Goal: Information Seeking & Learning: Learn about a topic

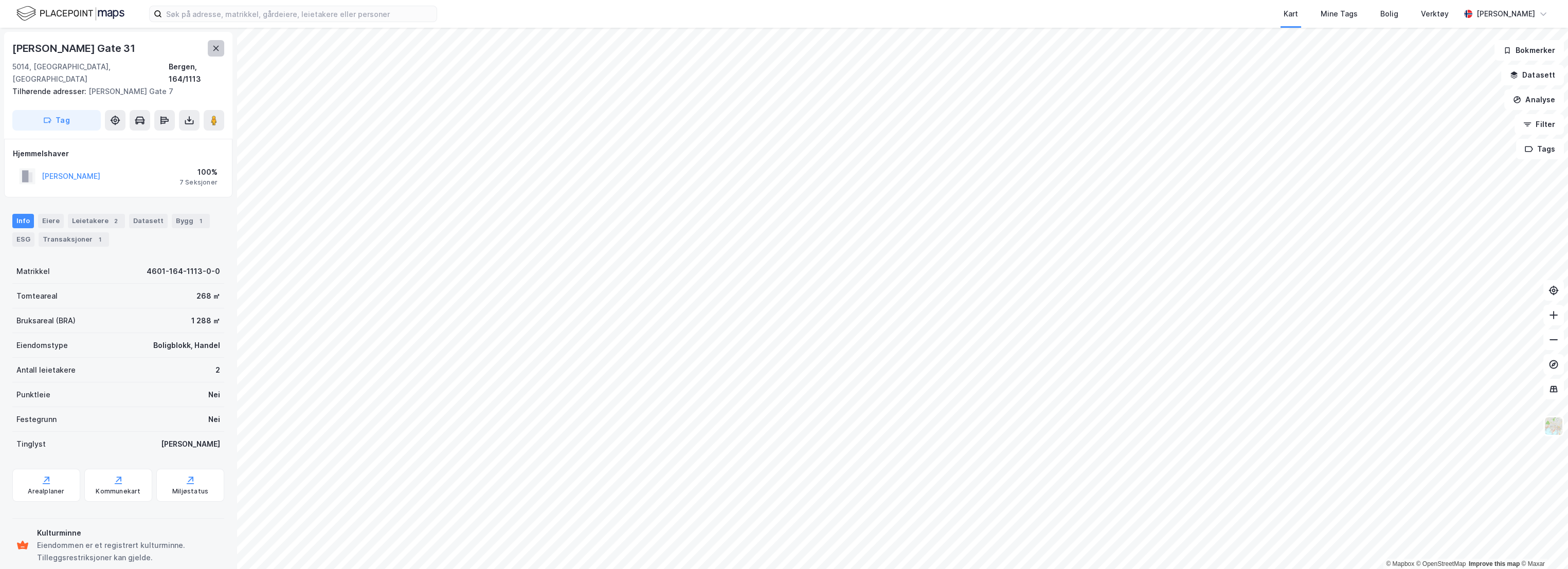
click at [214, 51] on icon at bounding box center [216, 48] width 9 height 9
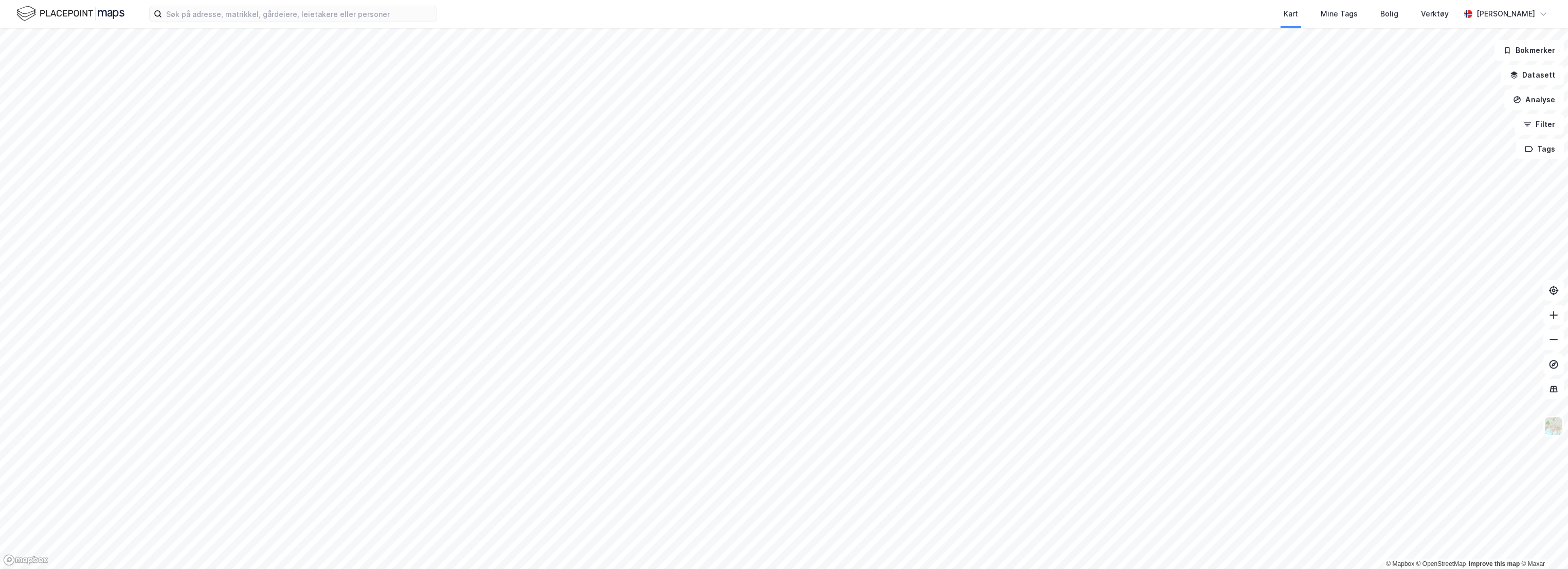
click at [56, 15] on img at bounding box center [71, 13] width 108 height 18
click at [257, 14] on input at bounding box center [299, 14] width 274 height 16
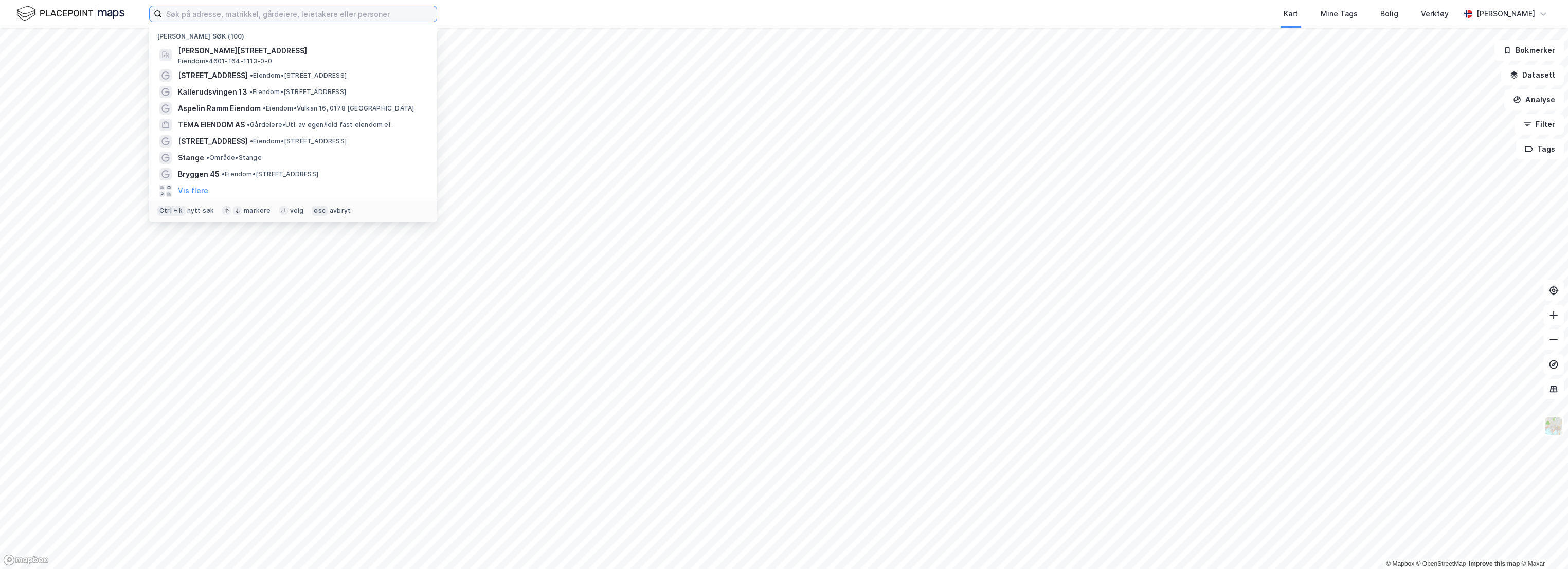
click at [257, 13] on input at bounding box center [299, 14] width 274 height 16
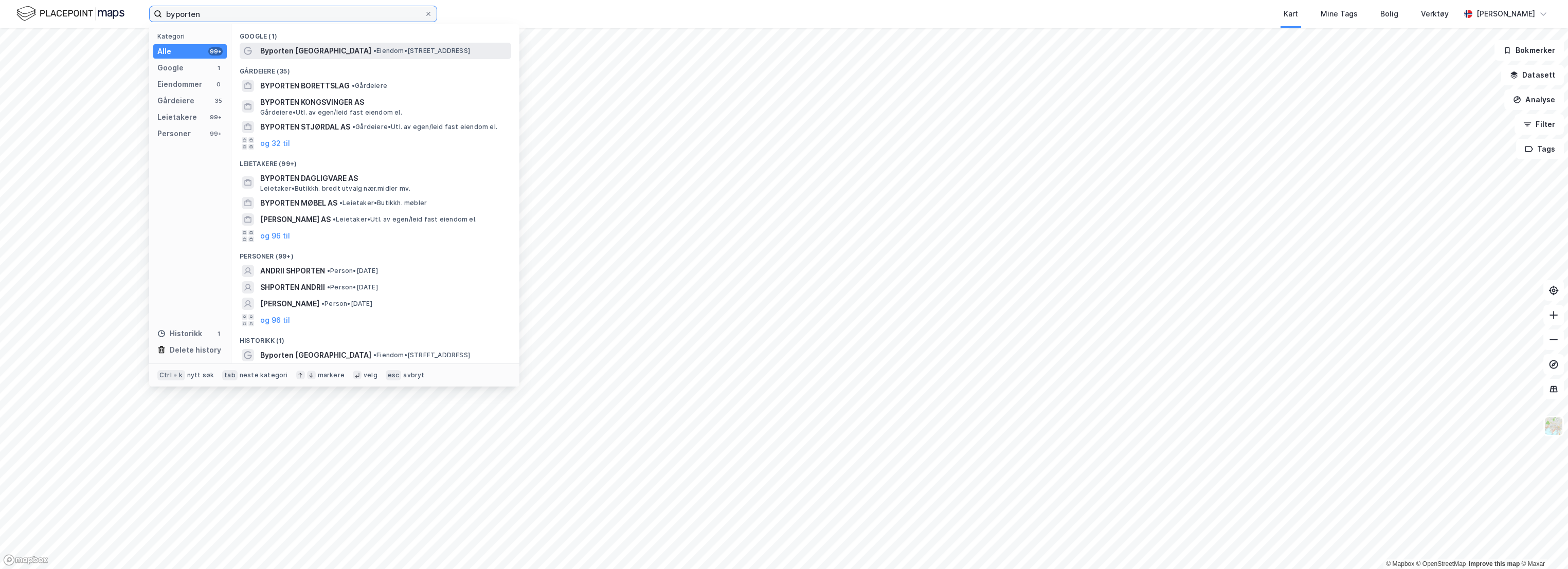
type input "byporten"
click at [373, 49] on span "• Eiendom • [STREET_ADDRESS]" at bounding box center [422, 51] width 97 height 9
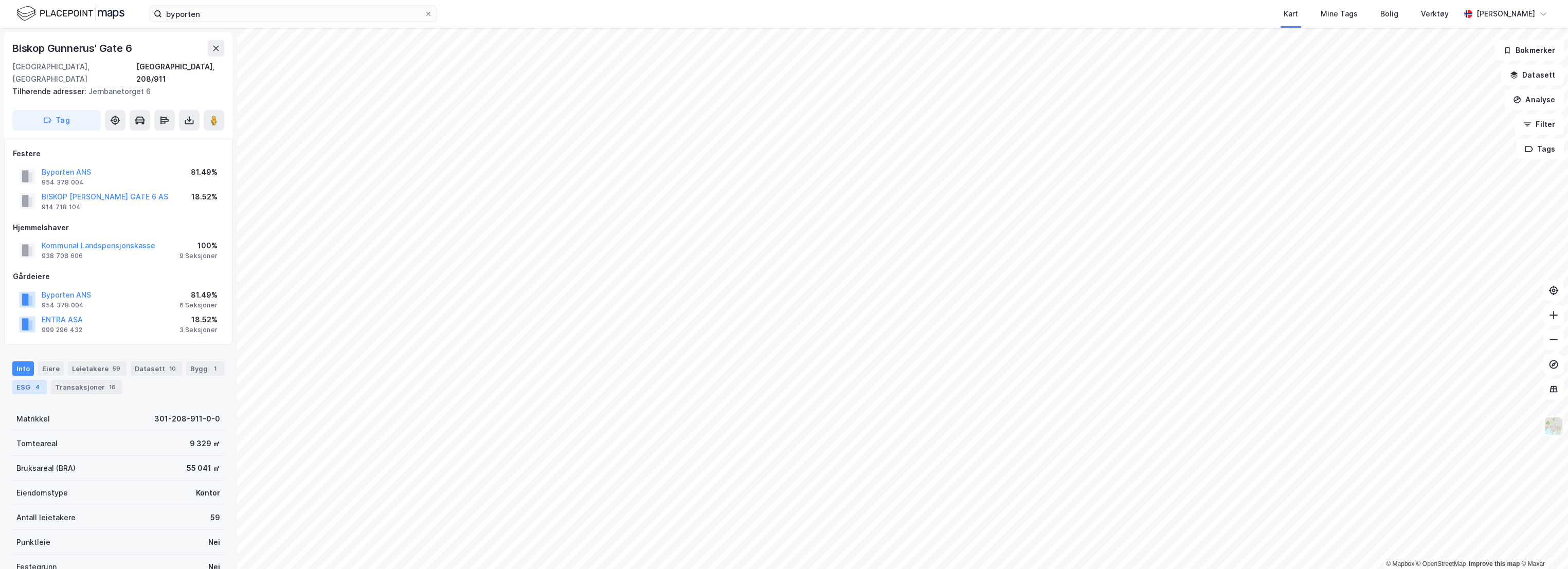
click at [34, 382] on div "4" at bounding box center [37, 387] width 10 height 10
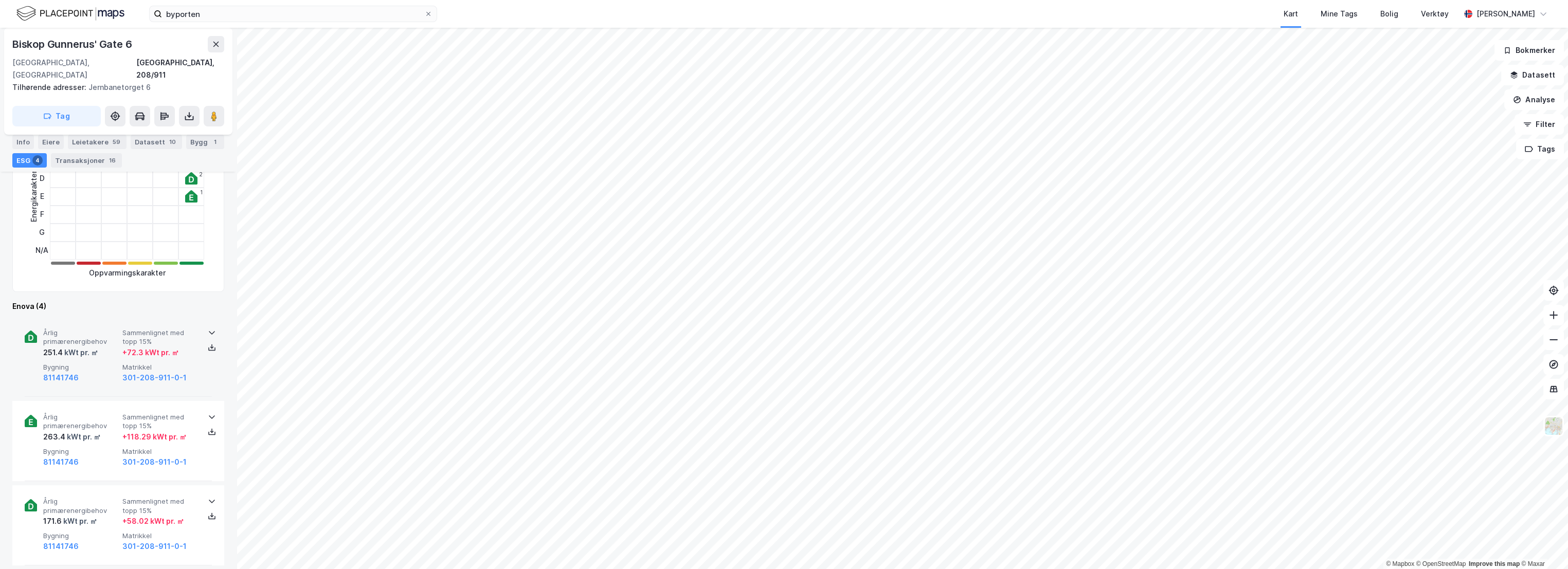
scroll to position [342, 0]
click at [95, 313] on div "Årlig primærenergibehov 251.4 kWt pr. ㎡ Sammenlignet med topp 15% + 72.3 kWt pr…" at bounding box center [118, 353] width 187 height 80
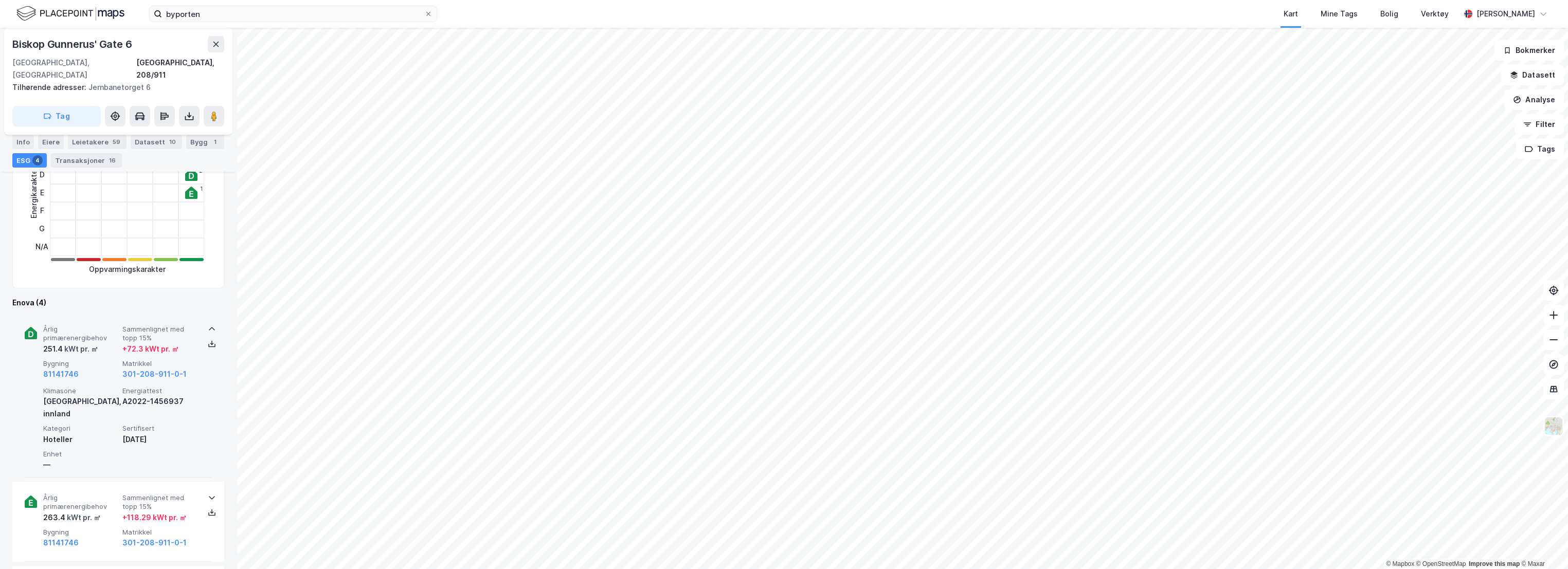
click at [95, 325] on span "Årlig primærenergibehov" at bounding box center [81, 333] width 75 height 18
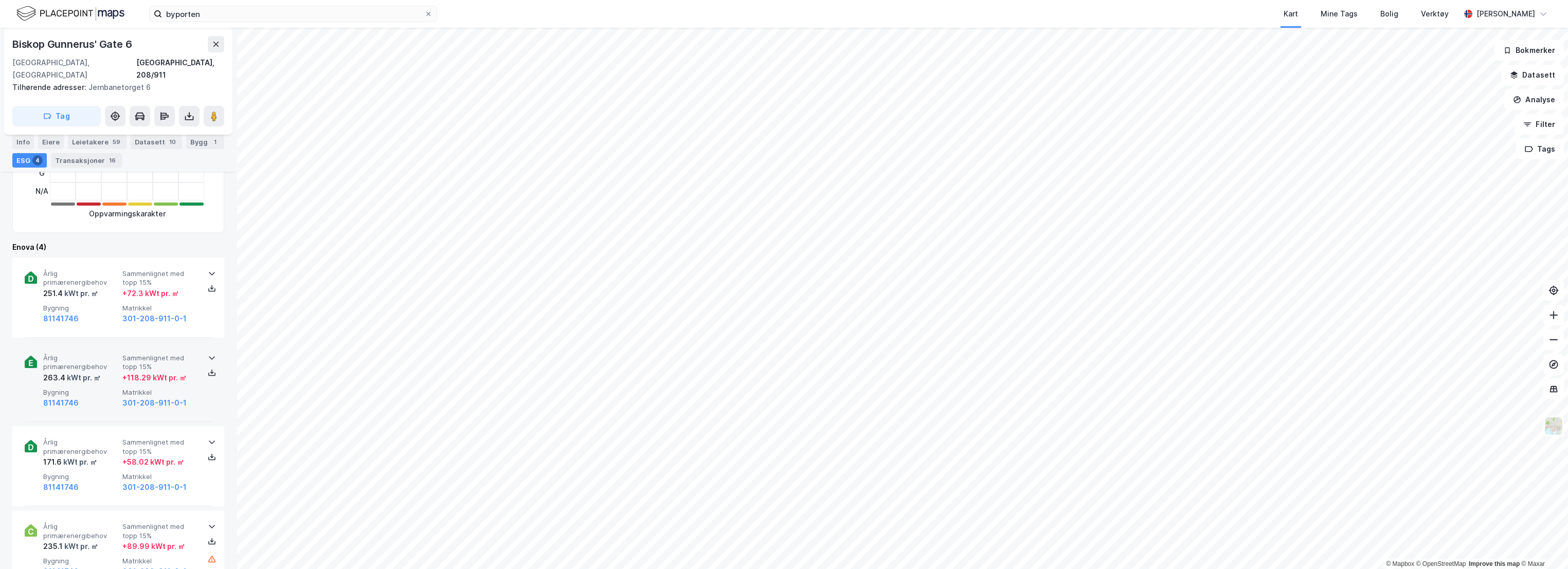
scroll to position [456, 0]
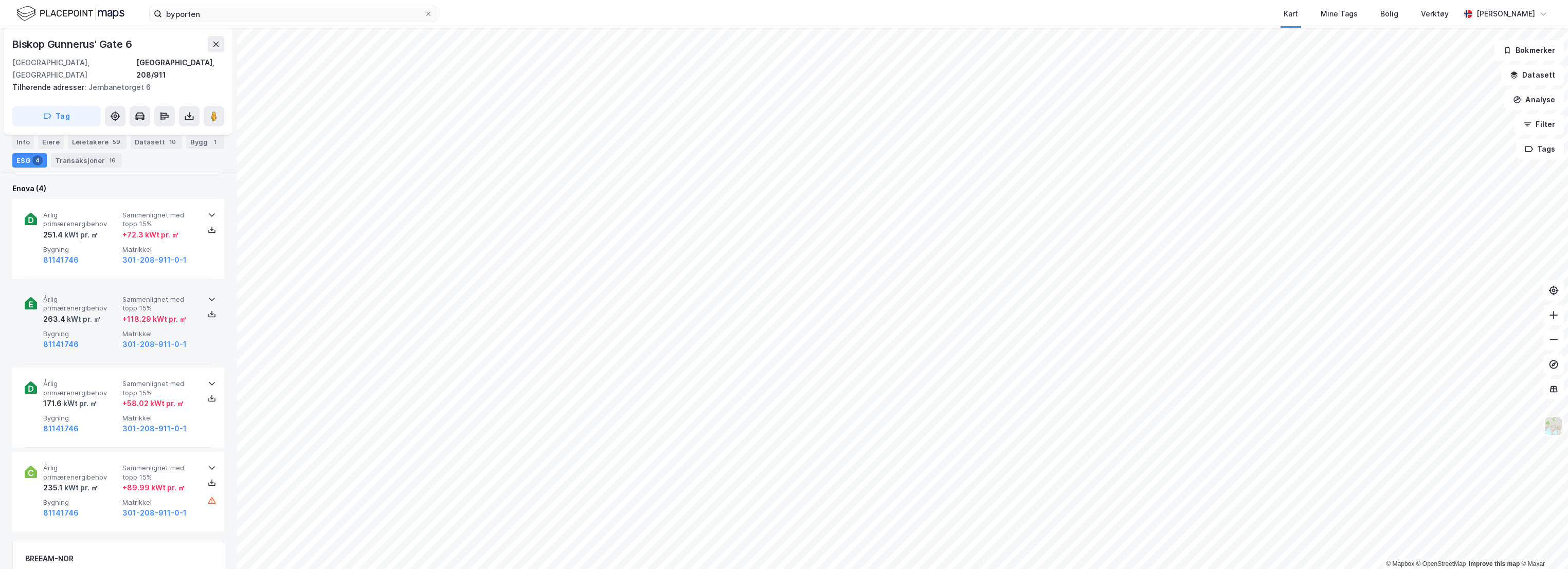
click at [103, 283] on div "Årlig primærenergibehov 263.4 kWt pr. ㎡ Sammenlignet med topp 15% + 118.29 kWt …" at bounding box center [118, 323] width 187 height 80
click at [101, 295] on span "Årlig primærenergibehov" at bounding box center [81, 303] width 75 height 18
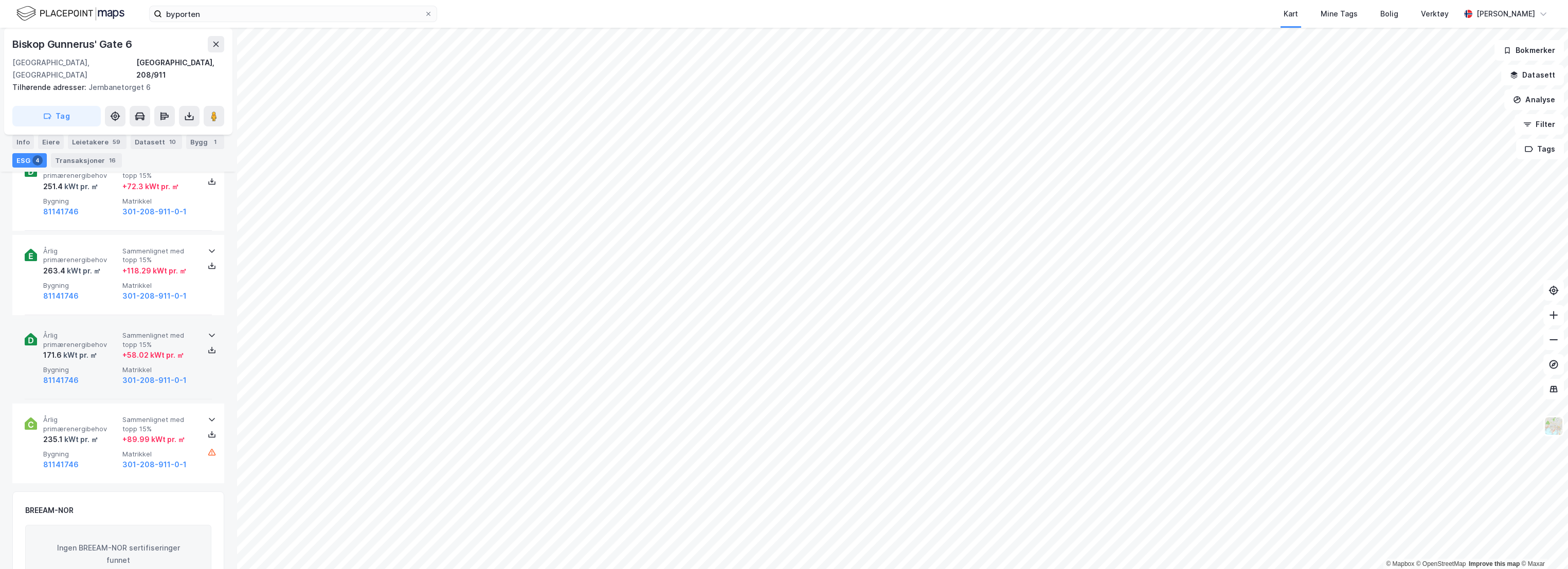
scroll to position [571, 0]
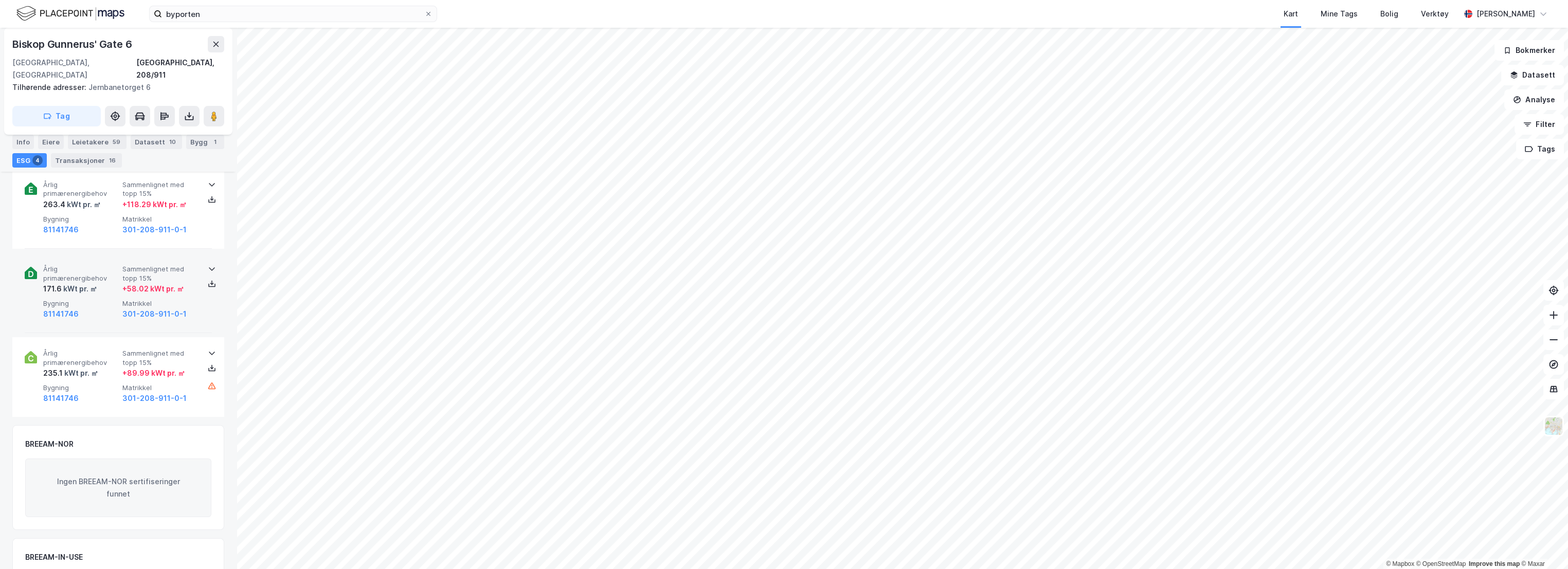
click at [101, 283] on div "171.6 kWt pr. ㎡" at bounding box center [81, 288] width 75 height 12
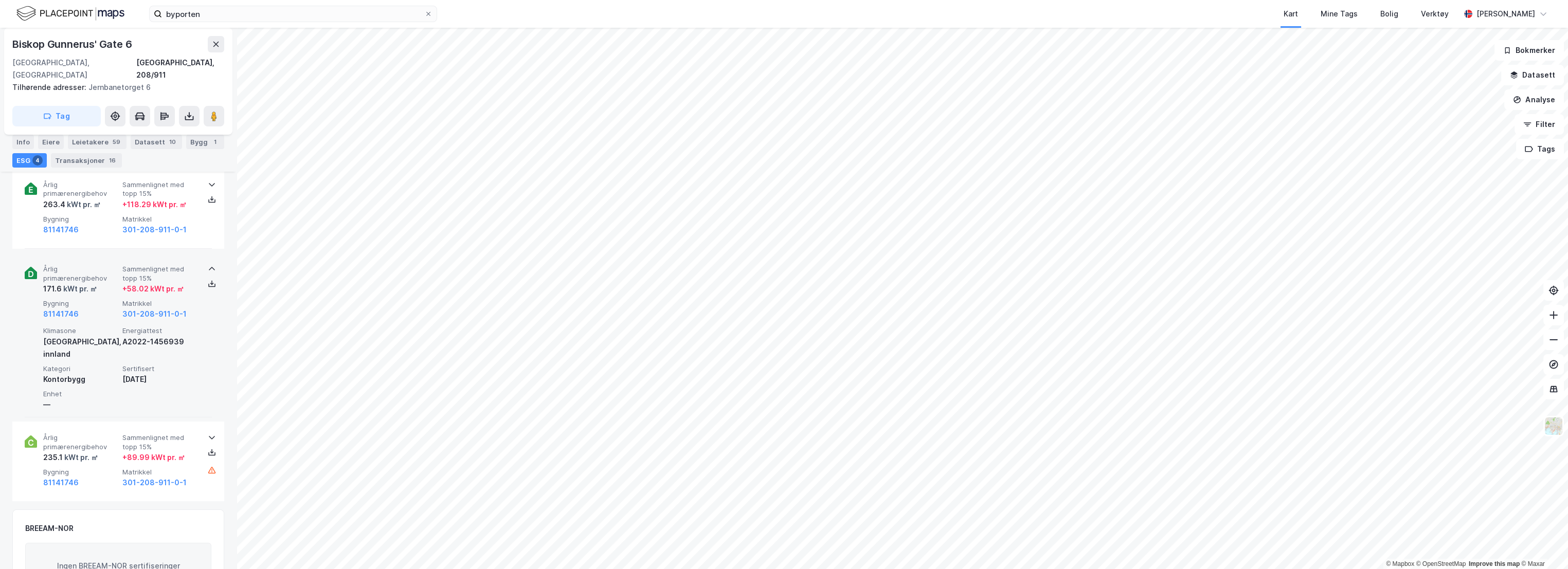
click at [95, 265] on span "Årlig primærenergibehov" at bounding box center [81, 273] width 75 height 18
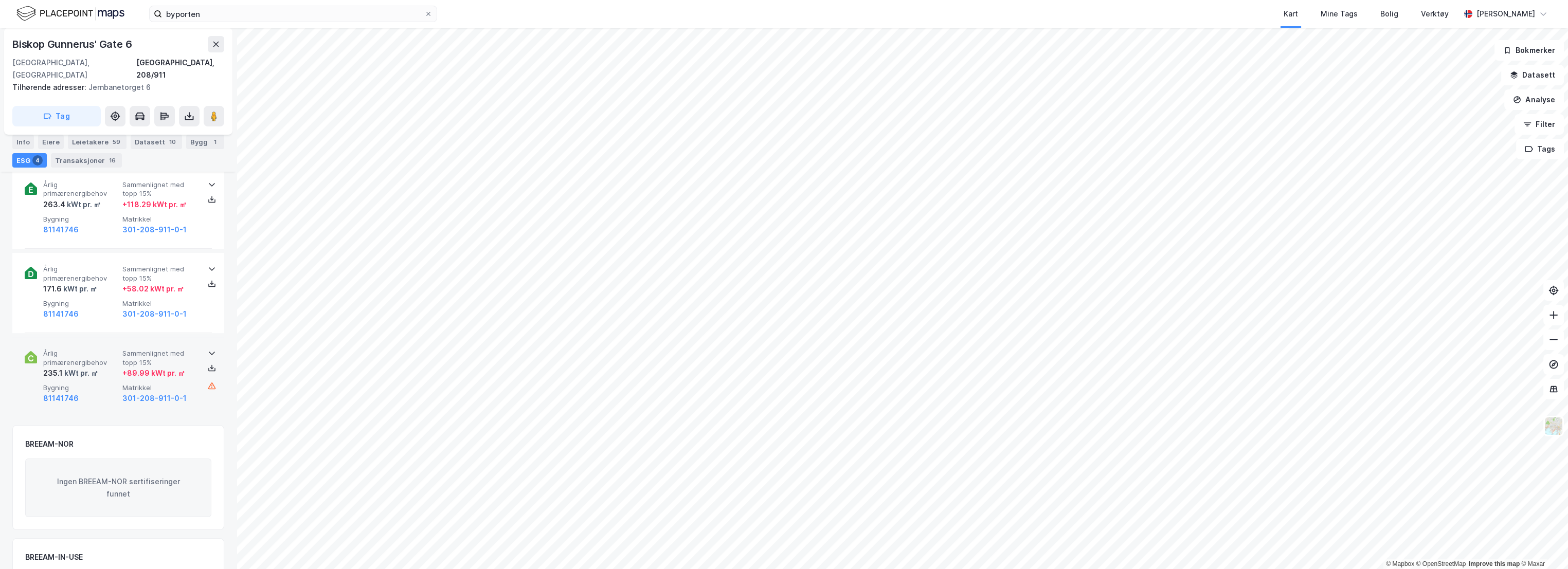
click at [84, 337] on div "Årlig primærenergibehov 235.1 kWt pr. ㎡ Sammenlignet med topp 15% + 89.99 kWt p…" at bounding box center [118, 377] width 187 height 80
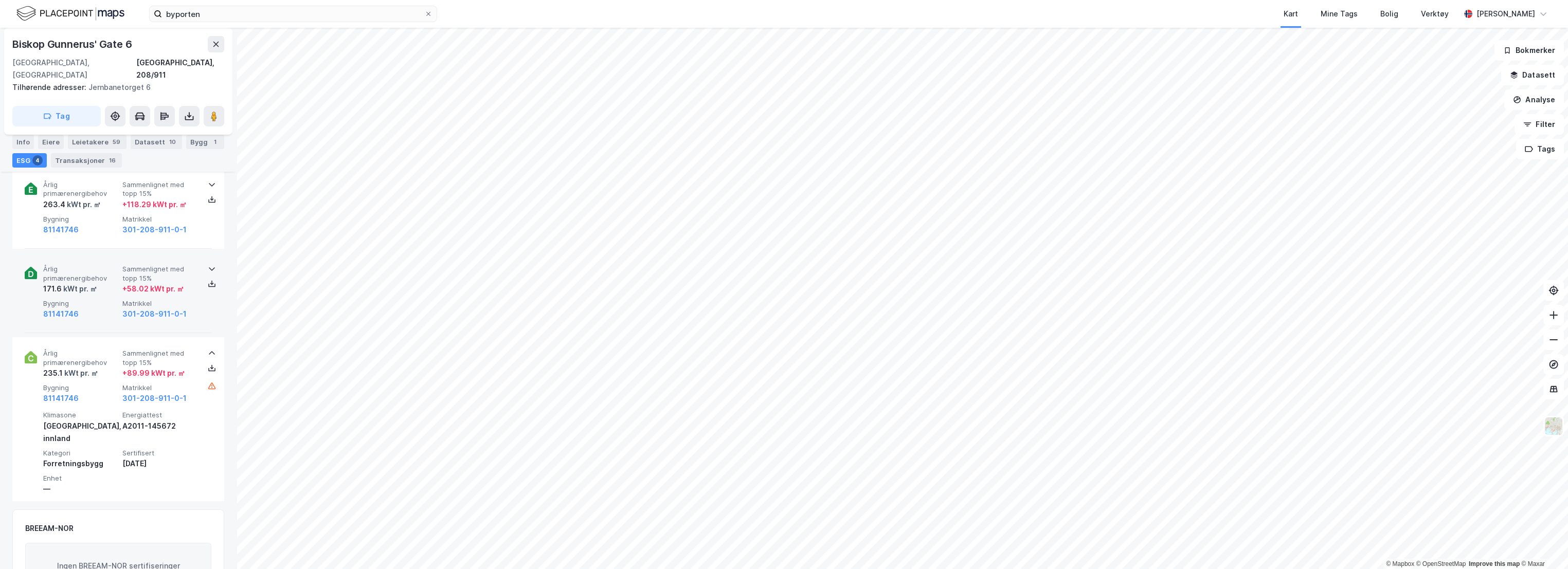
click at [98, 265] on span "Årlig primærenergibehov" at bounding box center [81, 273] width 75 height 18
